Goal: Check status

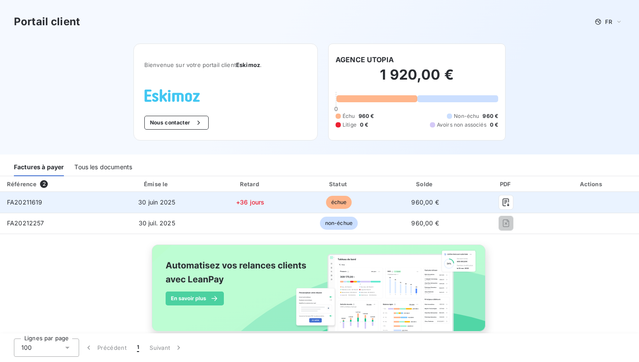
click at [339, 200] on span "échue" at bounding box center [339, 202] width 26 height 13
copy span "échue"
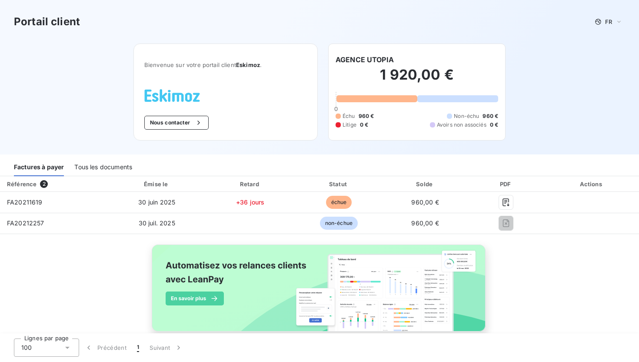
click at [521, 62] on div "Portail client FR Bienvenue sur votre portail client Eskimoz . Nous contacter A…" at bounding box center [319, 77] width 639 height 154
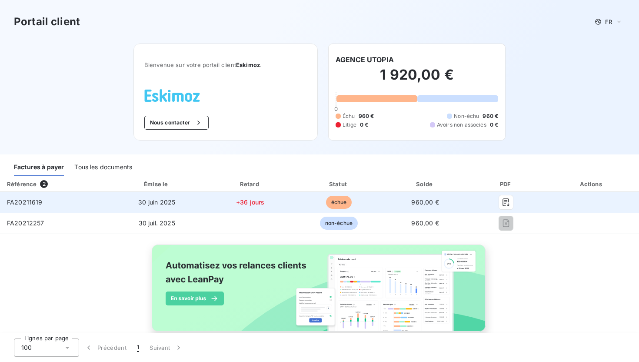
click at [32, 202] on span "FA20211619" at bounding box center [25, 201] width 36 height 7
copy span "FA20211619"
click at [34, 202] on span "FA20211619" at bounding box center [25, 201] width 36 height 7
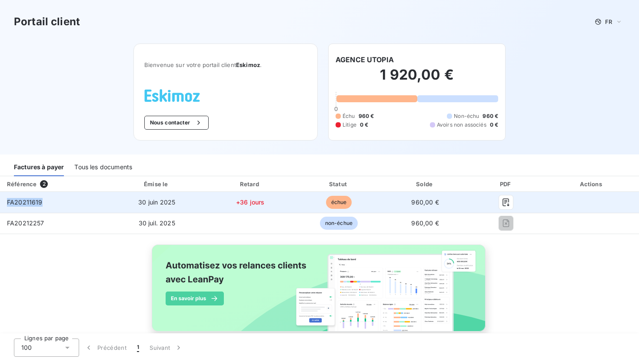
copy span "FA20211619"
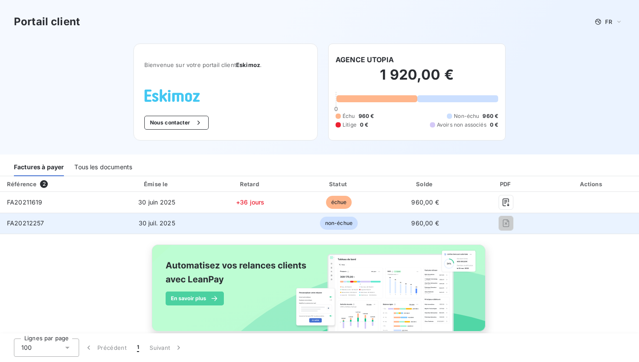
click at [18, 224] on span "FA20212257" at bounding box center [25, 222] width 37 height 7
copy span "FA20212257"
